Goal: Information Seeking & Learning: Learn about a topic

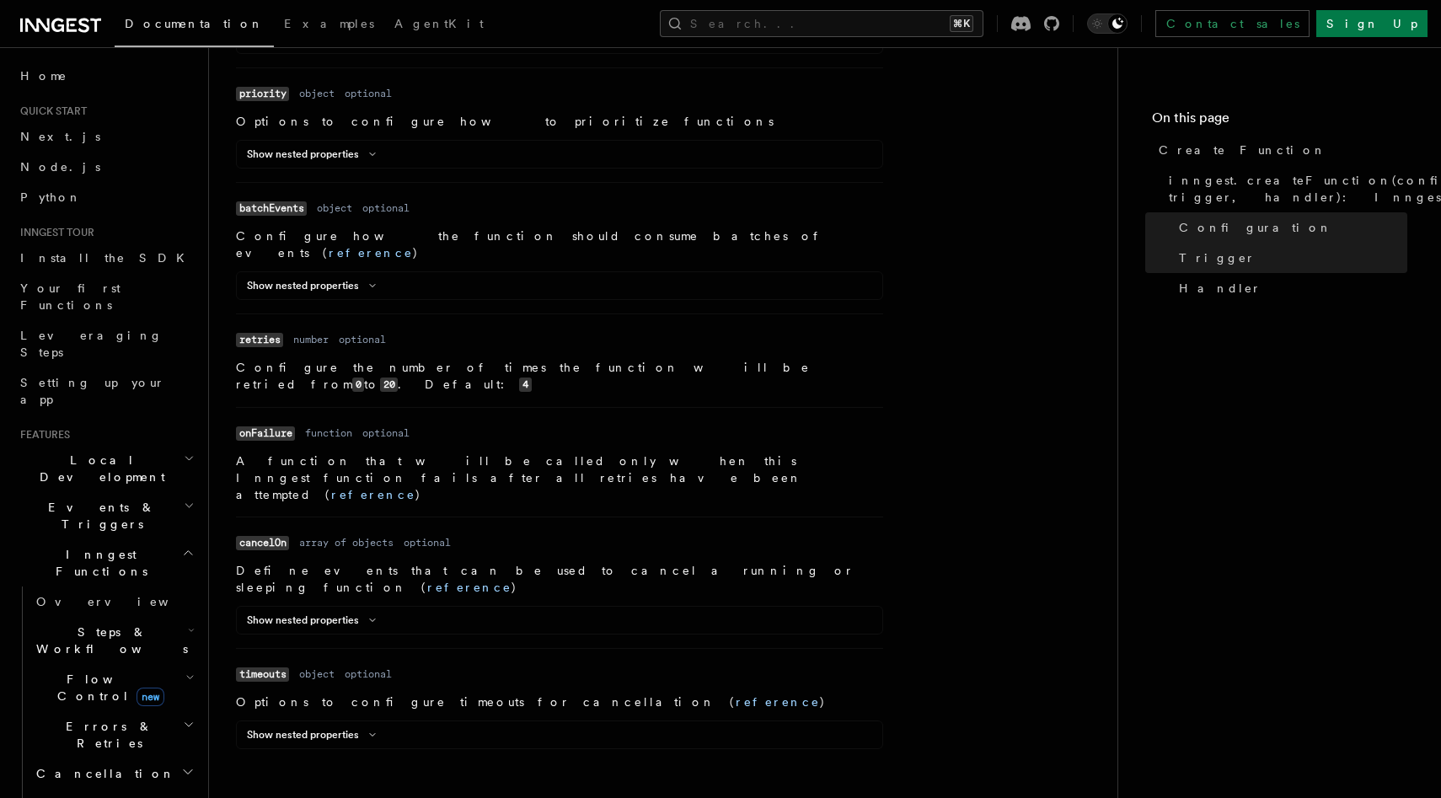
scroll to position [1654, 0]
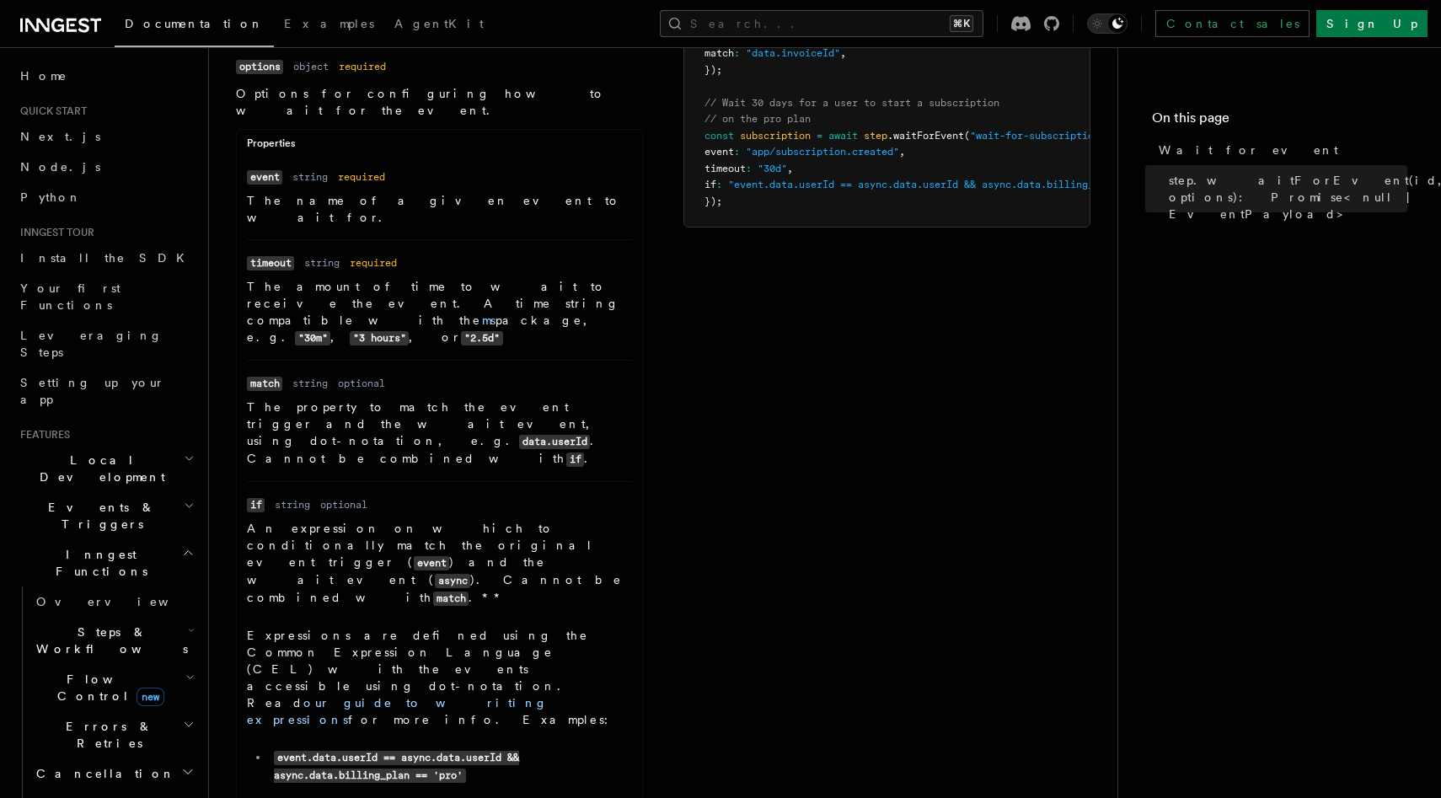
scroll to position [253, 0]
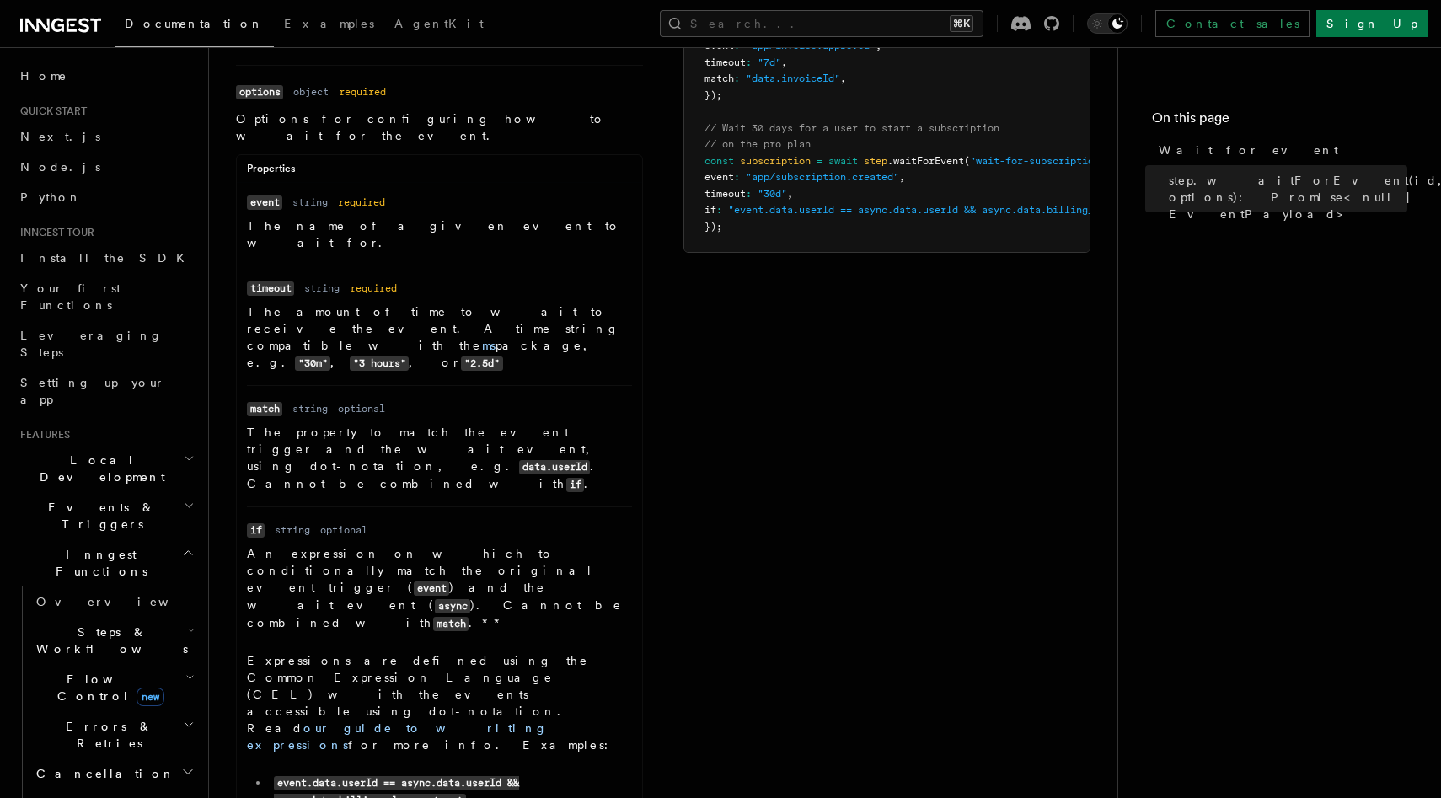
click at [405, 652] on p "Expressions are defined using the Common Expression Language (CEL) with the eve…" at bounding box center [439, 702] width 385 height 101
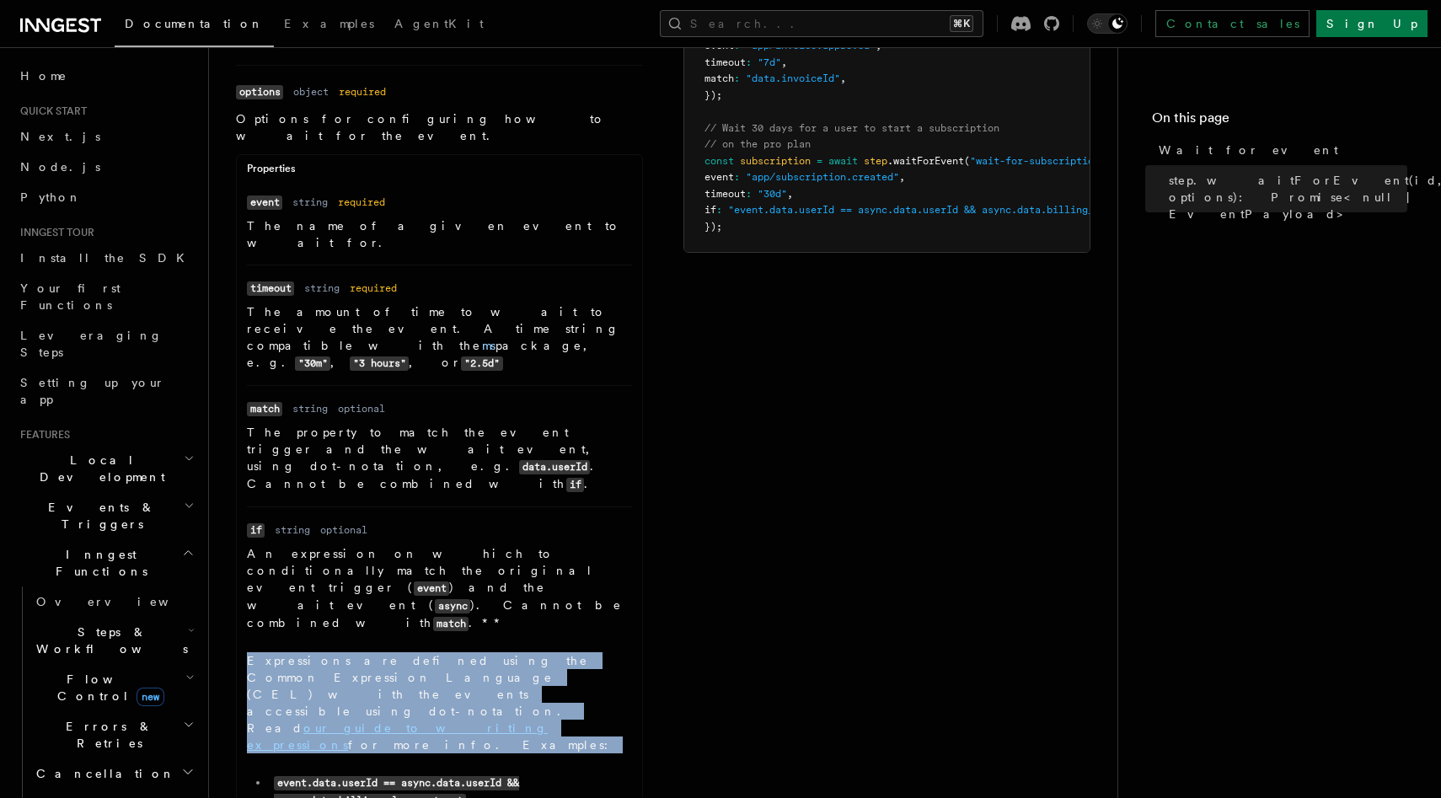
click at [405, 652] on p "Expressions are defined using the Common Expression Language (CEL) with the eve…" at bounding box center [439, 702] width 385 height 101
click at [495, 545] on dd "An expression on which to conditionally match the original event trigger ( even…" at bounding box center [439, 680] width 385 height 270
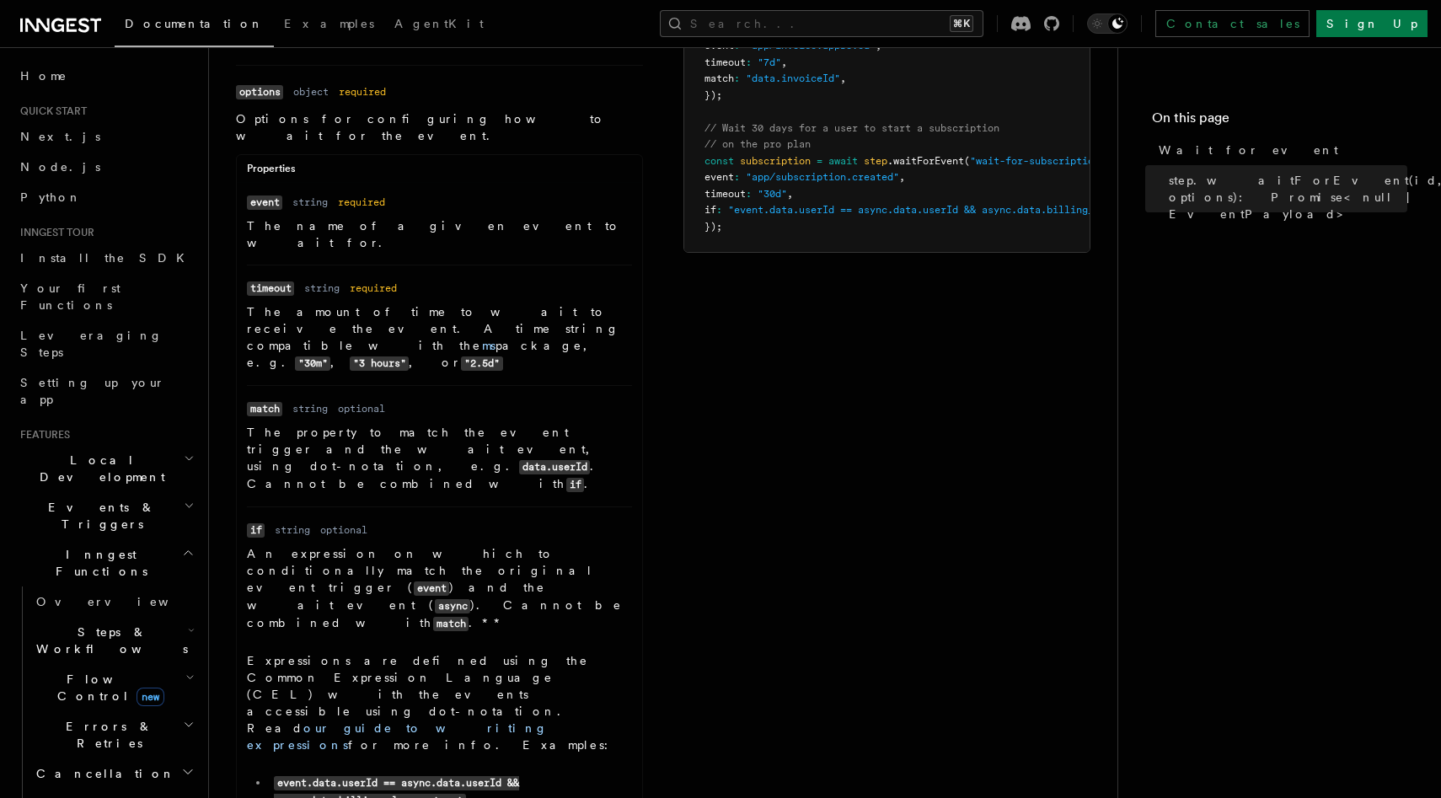
click at [530, 652] on p "Expressions are defined using the Common Expression Language (CEL) with the eve…" at bounding box center [439, 702] width 385 height 101
click at [541, 721] on link "our guide to writing expressions" at bounding box center [397, 736] width 301 height 30
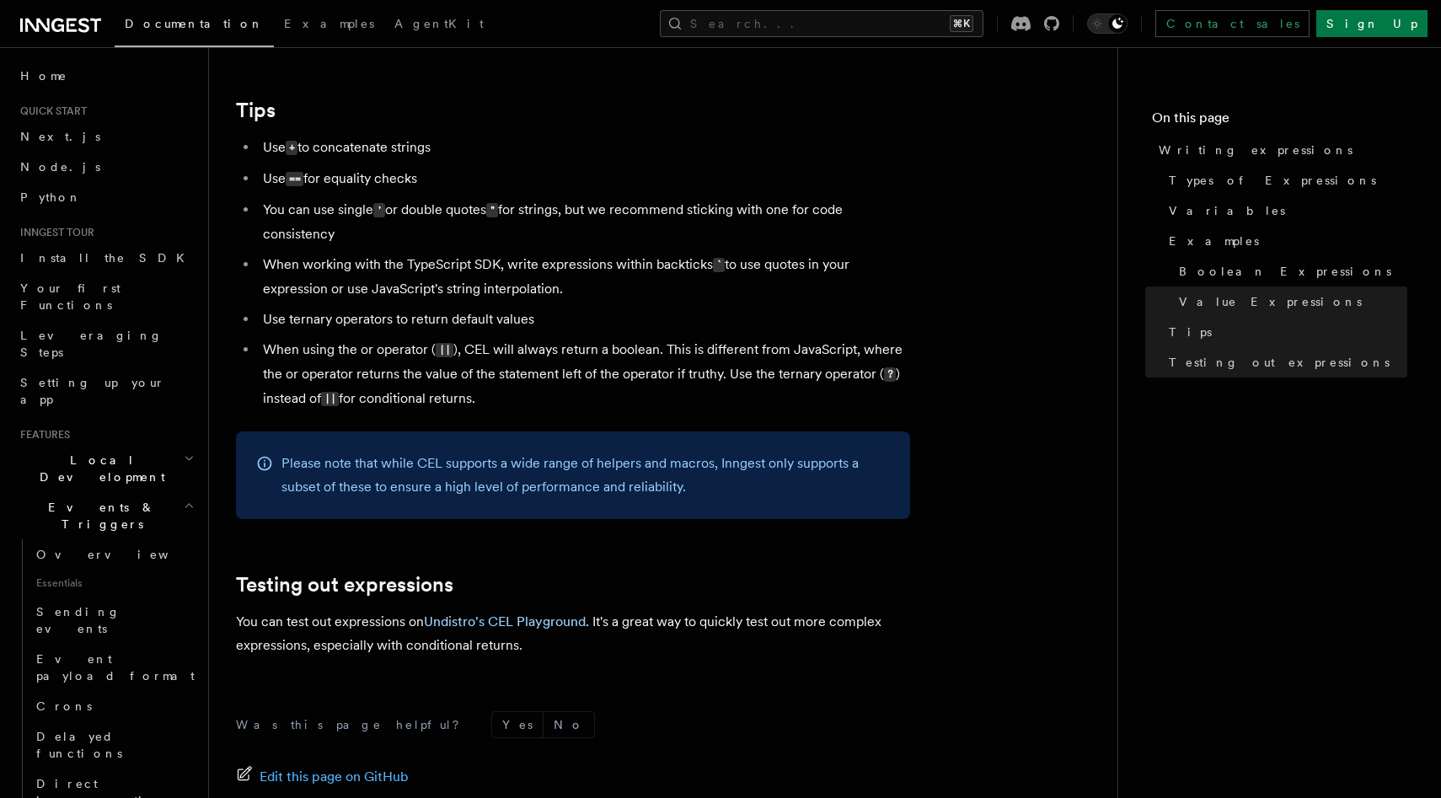
scroll to position [1683, 0]
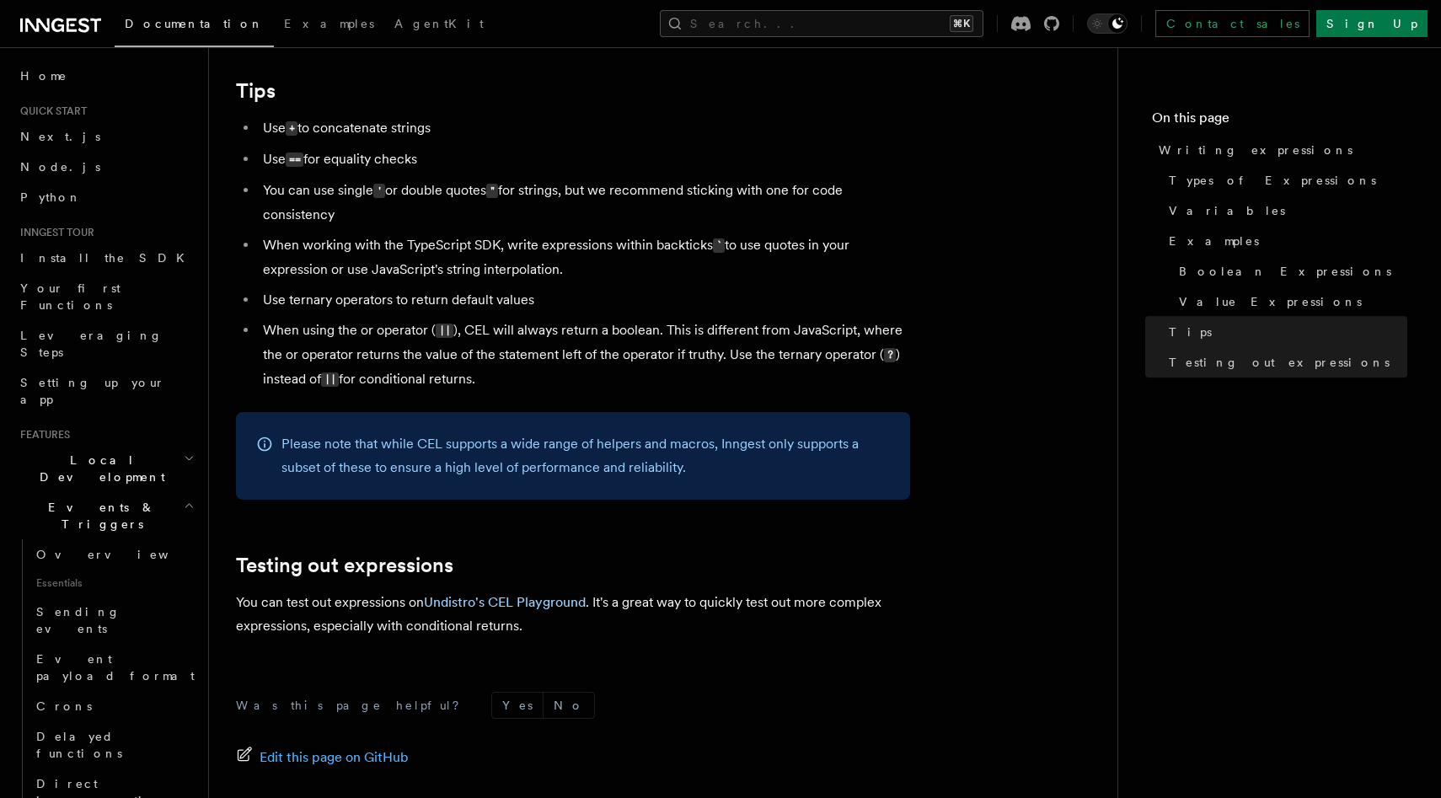
click at [545, 500] on div "Please note that while CEL supports a wide range of helpers and macros, Inngest…" at bounding box center [573, 456] width 674 height 88
click at [558, 479] on p "Please note that while CEL supports a wide range of helpers and macros, Inngest…" at bounding box center [585, 455] width 608 height 47
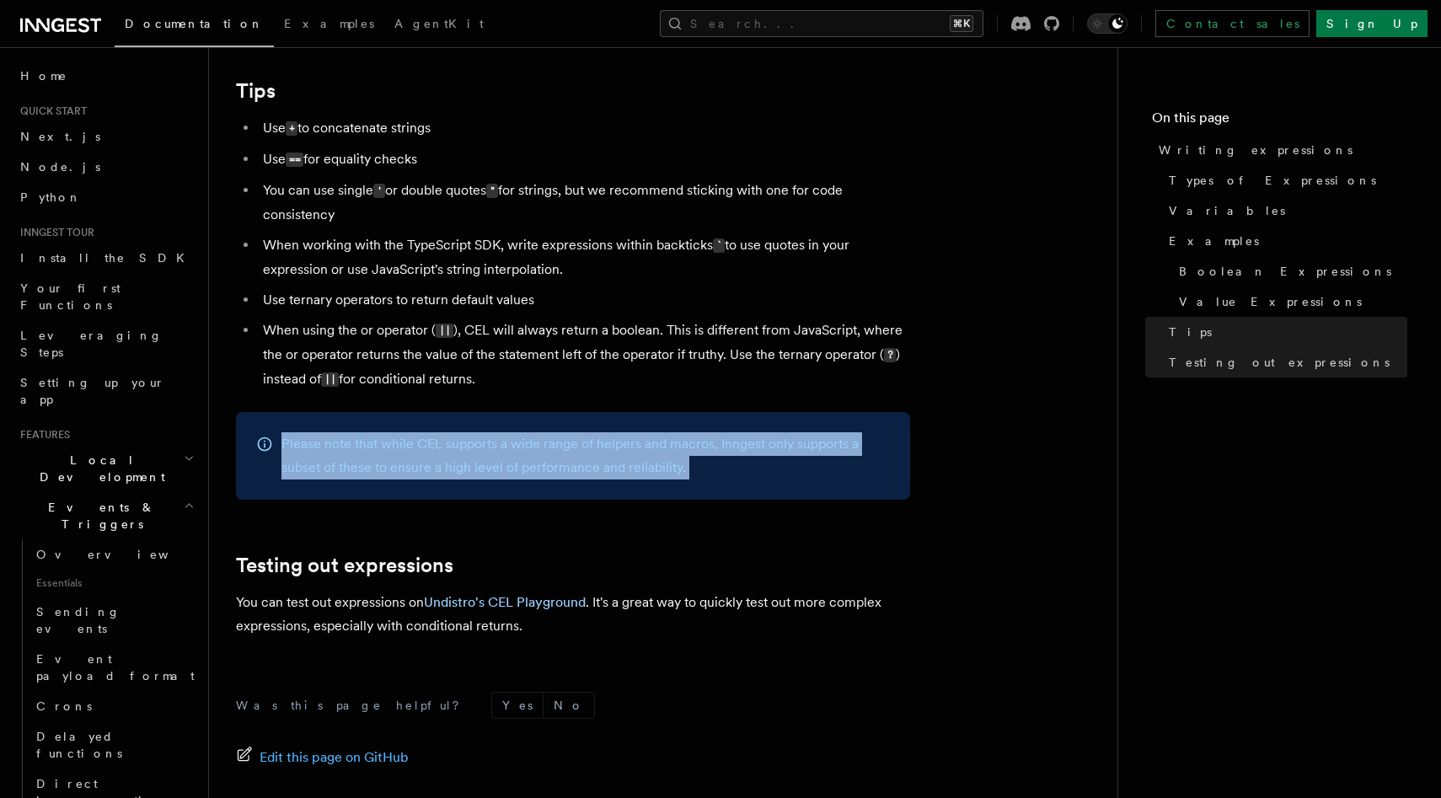
click at [558, 479] on p "Please note that while CEL supports a wide range of helpers and macros, Inngest…" at bounding box center [585, 455] width 608 height 47
copy article "Please note that while CEL supports a wide range of helpers and macros, Inngest…"
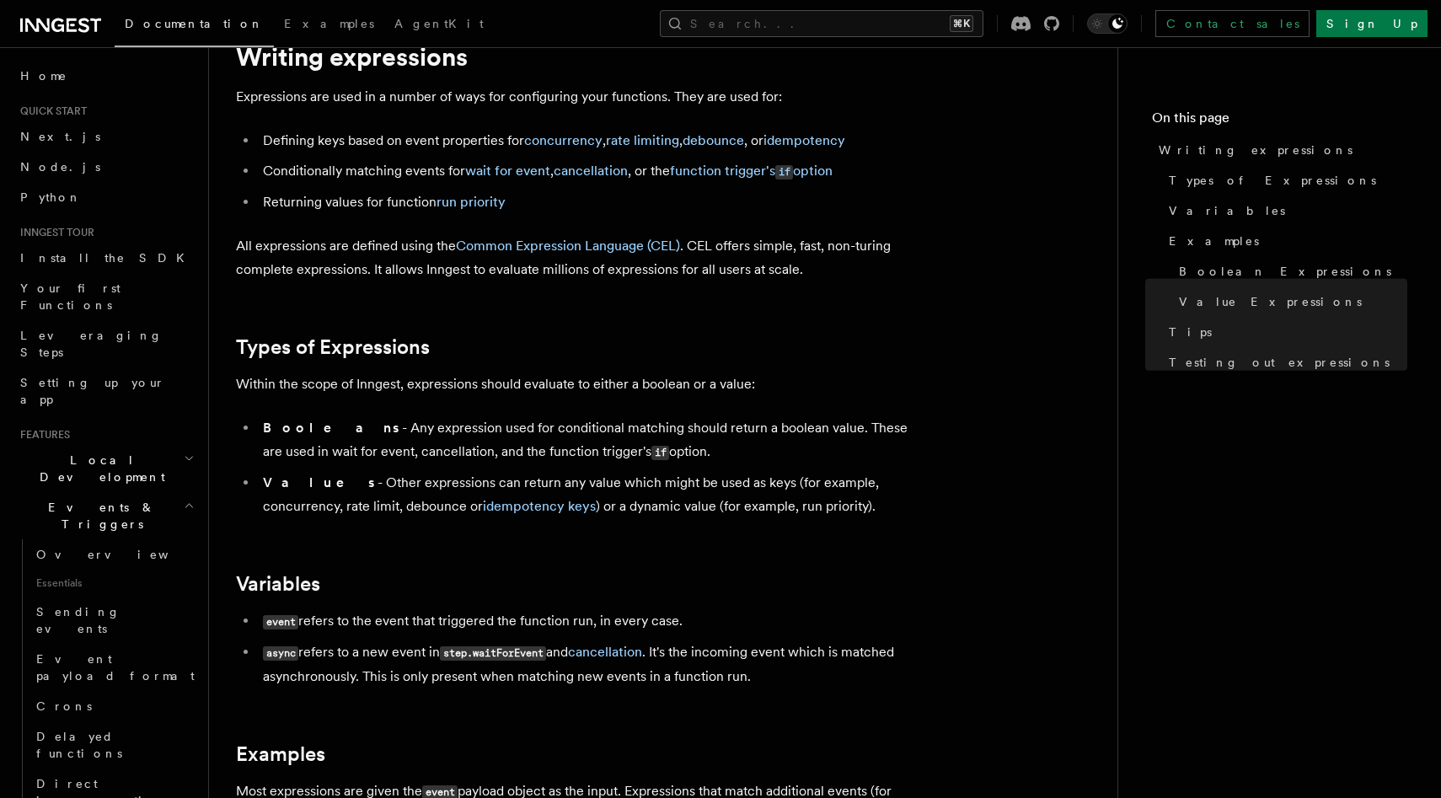
scroll to position [0, 0]
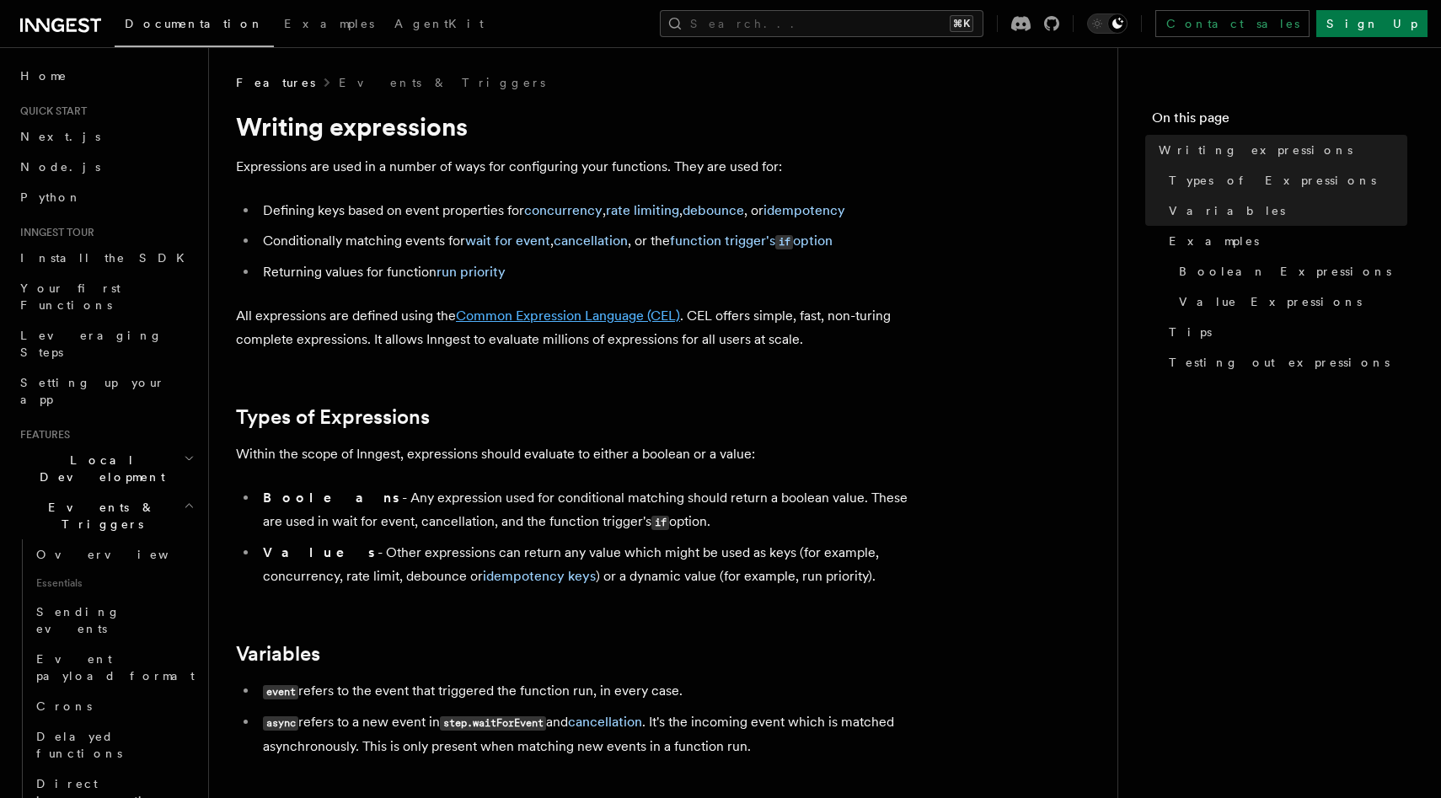
click at [656, 310] on link "Common Expression Language (CEL)" at bounding box center [568, 316] width 224 height 16
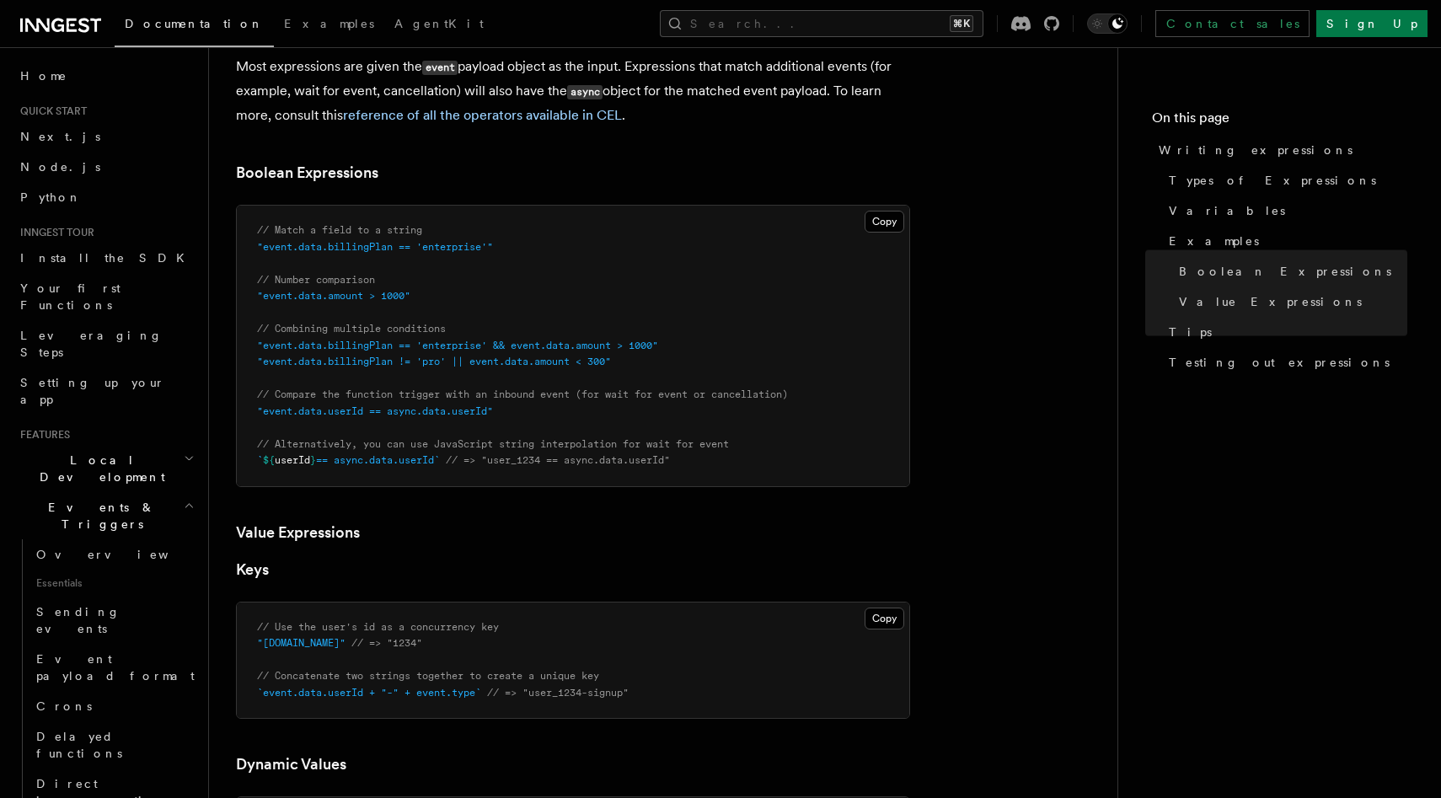
scroll to position [625, 0]
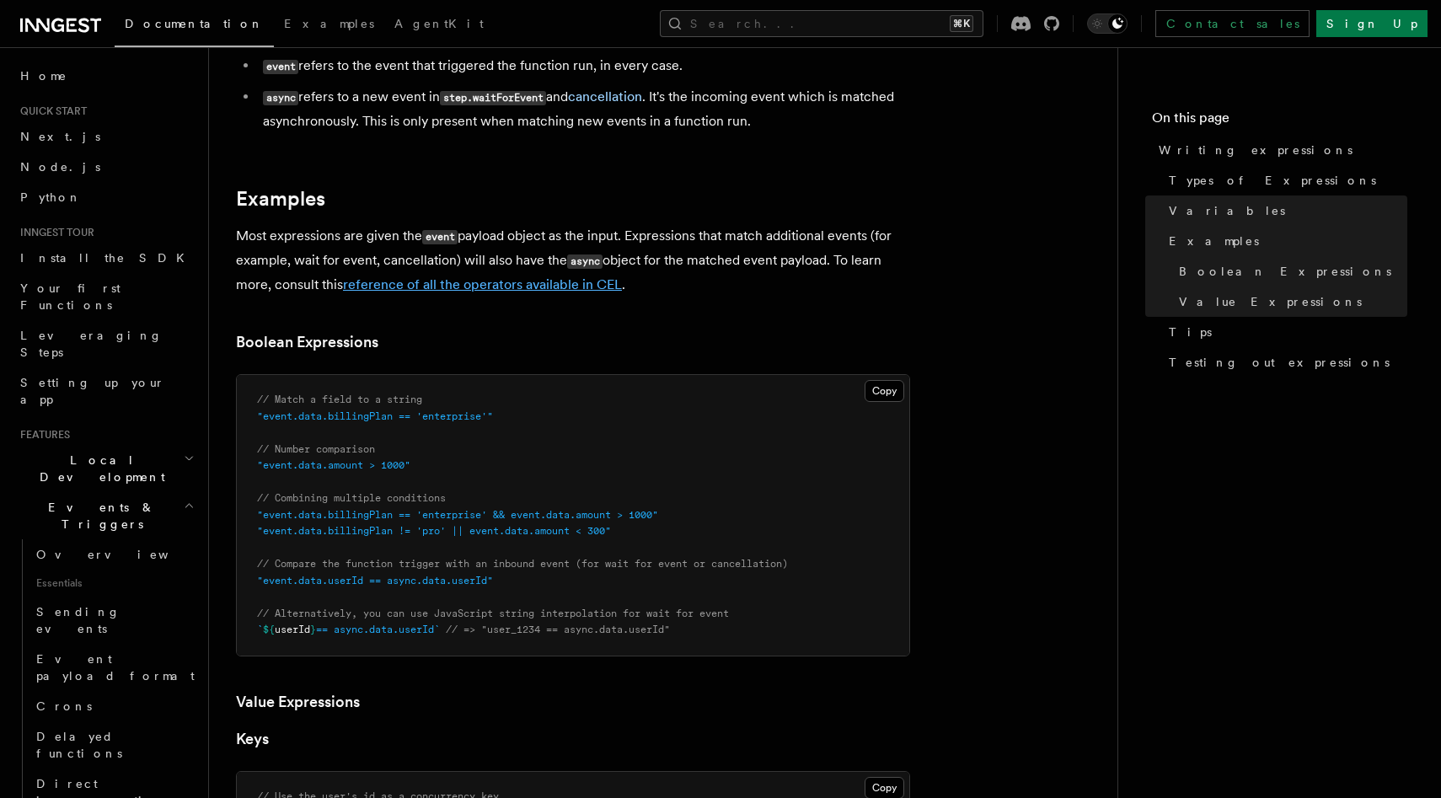
click at [604, 284] on link "reference of all the operators available in CEL" at bounding box center [482, 284] width 279 height 16
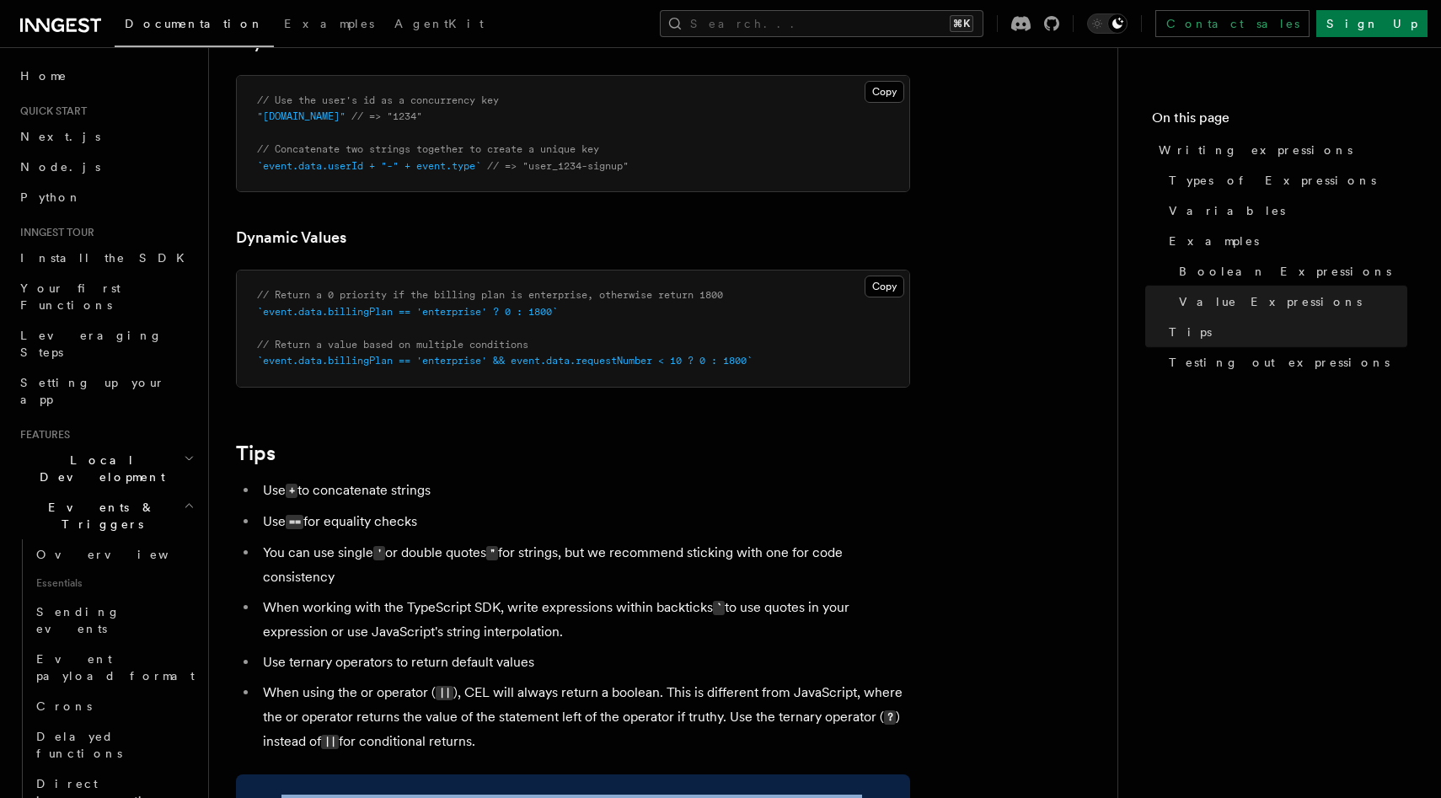
scroll to position [1496, 0]
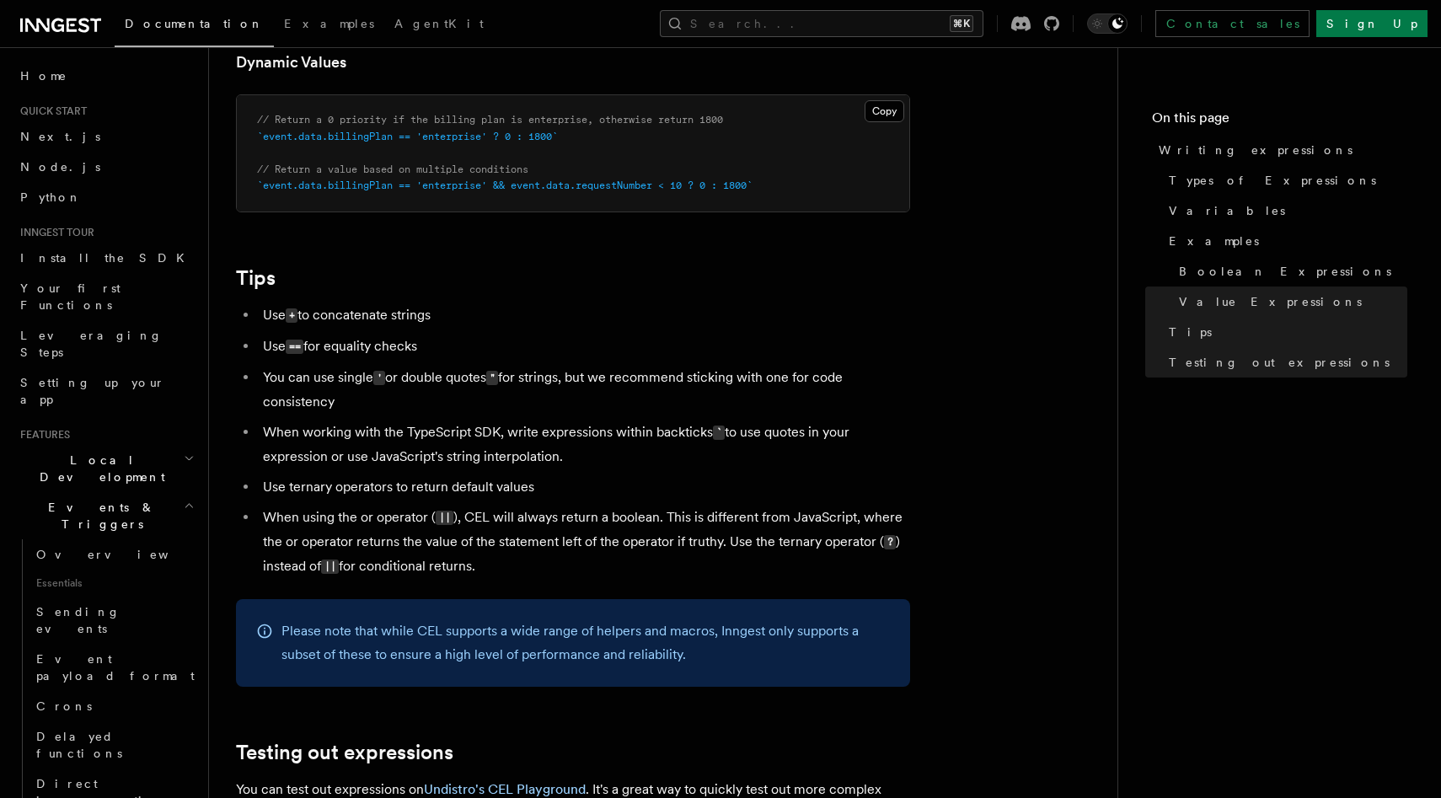
click at [827, 374] on li "You can use single ' or double quotes " for strings, but we recommend sticking …" at bounding box center [584, 390] width 652 height 48
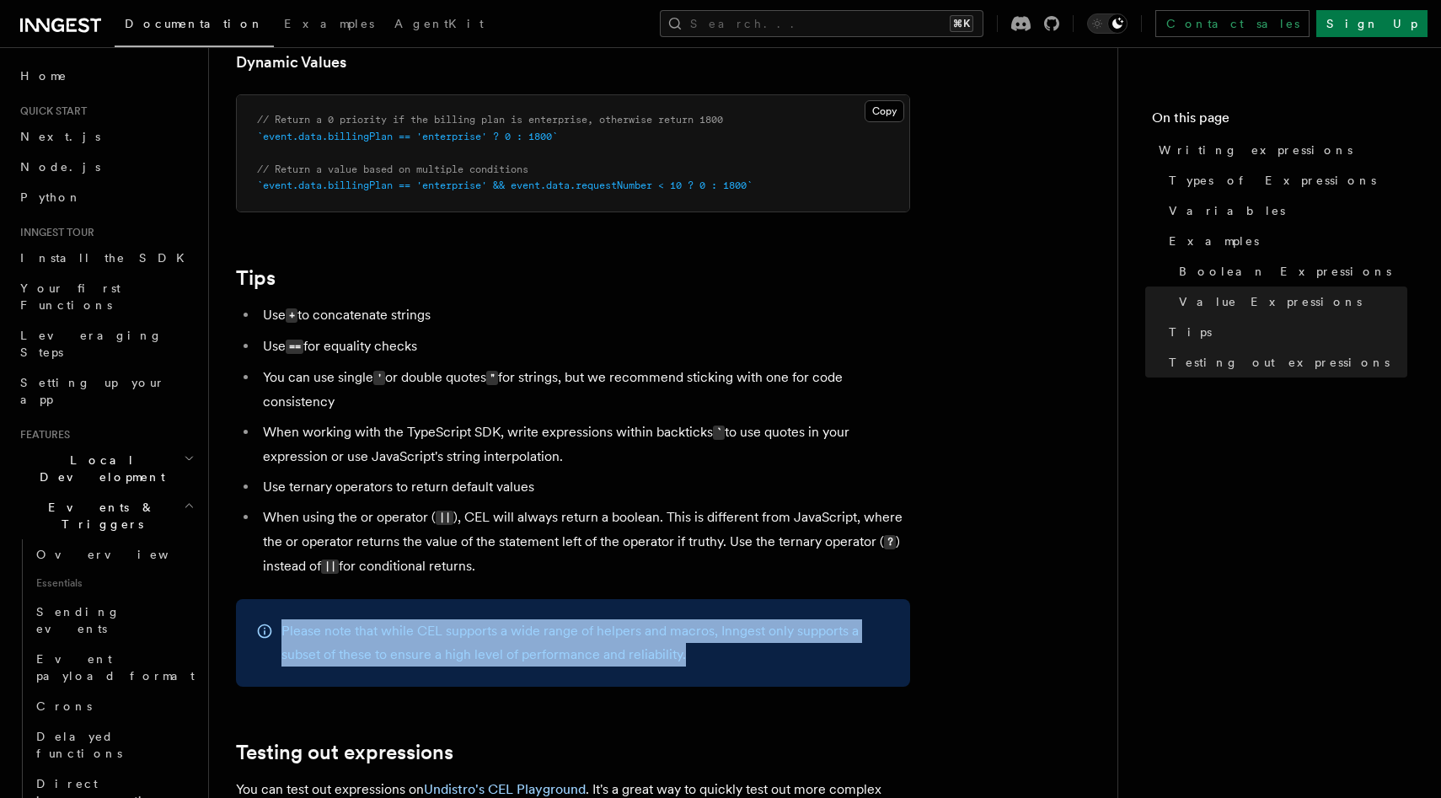
drag, startPoint x: 727, startPoint y: 672, endPoint x: 276, endPoint y: 616, distance: 455.1
click at [276, 616] on div "Please note that while CEL supports a wide range of helpers and macros, Inngest…" at bounding box center [573, 643] width 674 height 88
copy p "Please note that while CEL supports a wide range of helpers and macros, Inngest…"
